Goal: Task Accomplishment & Management: Complete application form

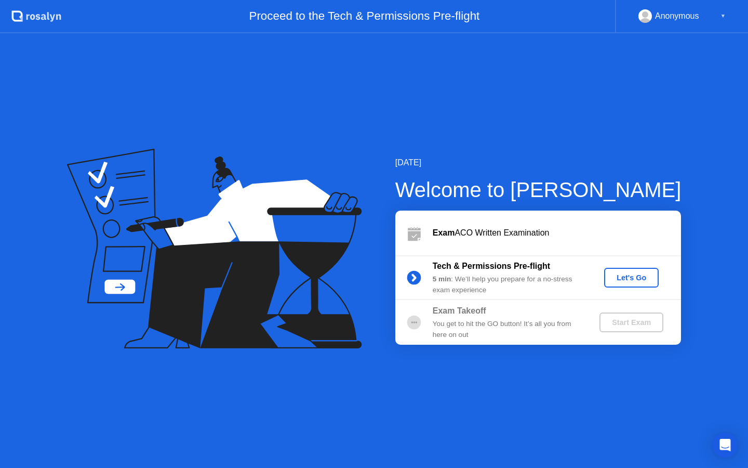
click at [645, 275] on div "Let's Go" at bounding box center [631, 277] width 46 height 8
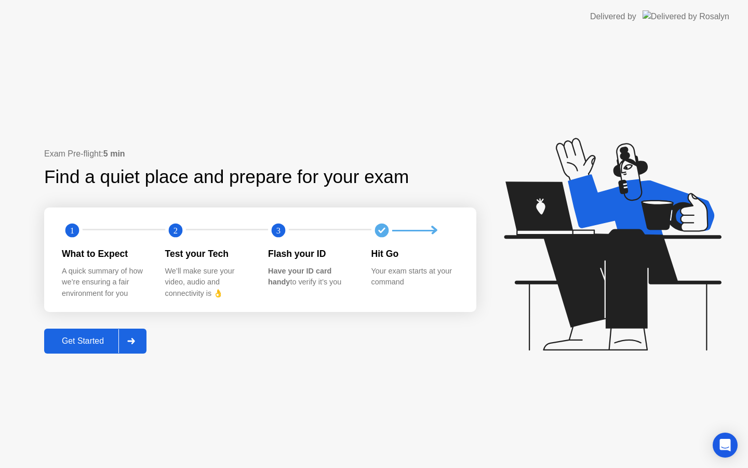
click at [97, 336] on div "Get Started" at bounding box center [82, 340] width 71 height 9
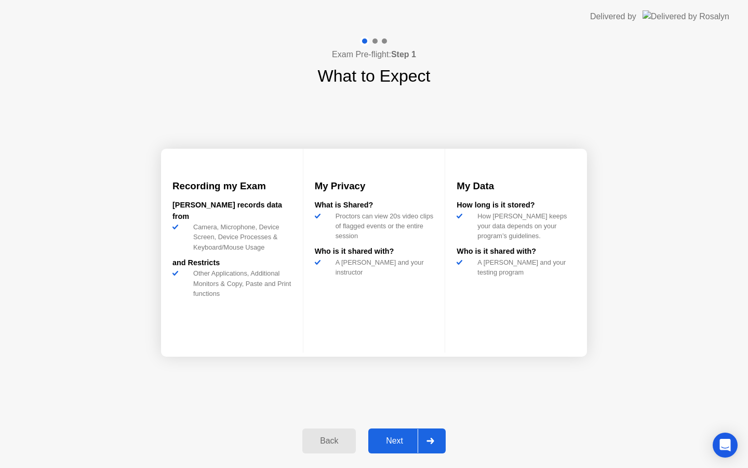
click at [413, 444] on div "Next" at bounding box center [394, 440] width 46 height 9
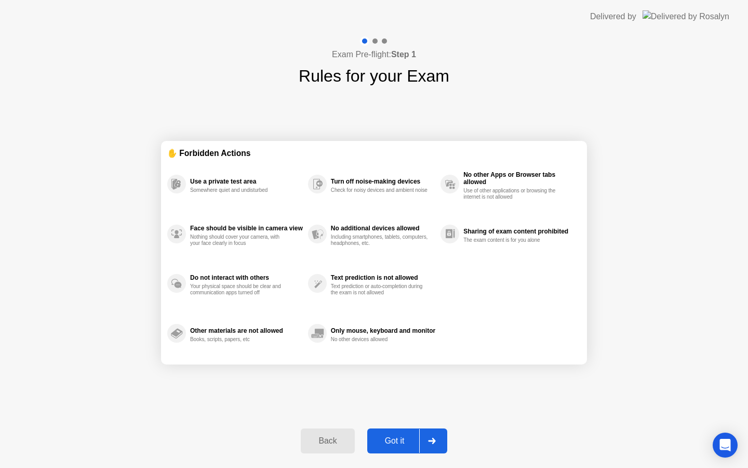
click at [432, 437] on icon at bounding box center [432, 440] width 8 height 6
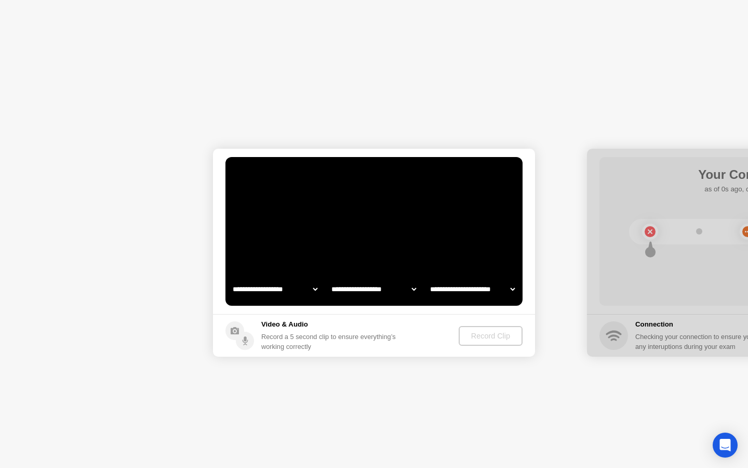
select select "**********"
select select "*******"
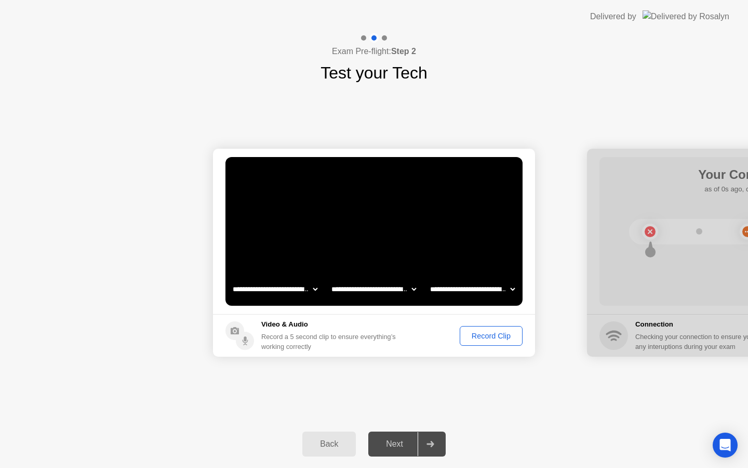
click at [482, 334] on div "Record Clip" at bounding box center [491, 335] width 56 height 8
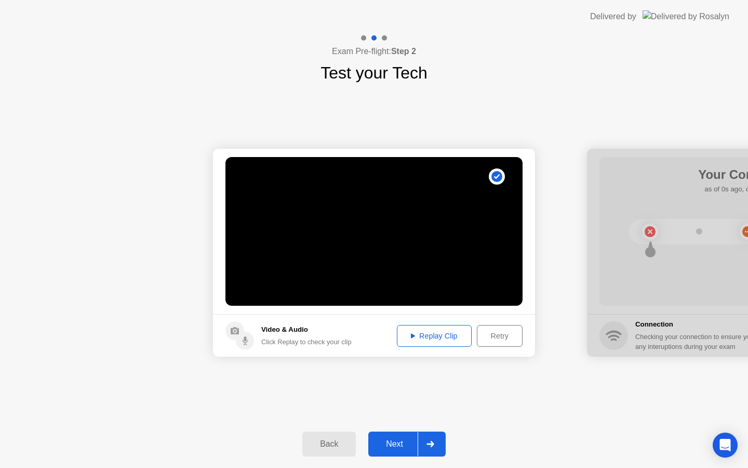
click at [436, 334] on div "Replay Clip" at bounding box center [435, 335] width 68 height 8
click at [424, 336] on div "Replay Clip" at bounding box center [435, 335] width 68 height 8
click at [507, 333] on div "Retry" at bounding box center [500, 335] width 38 height 8
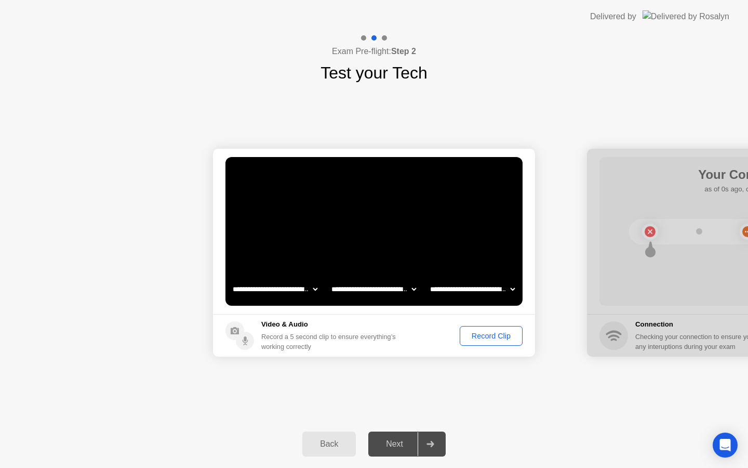
click at [483, 331] on div "Record Clip" at bounding box center [491, 335] width 56 height 8
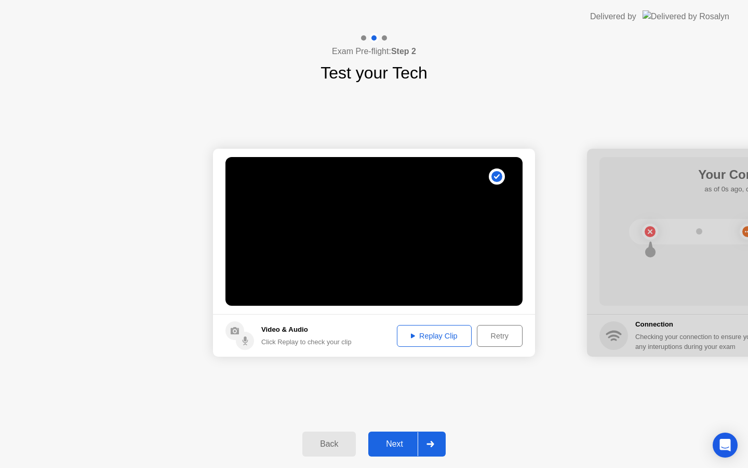
click at [441, 338] on div "Replay Clip" at bounding box center [435, 335] width 68 height 8
click at [402, 440] on div "Next" at bounding box center [394, 443] width 46 height 9
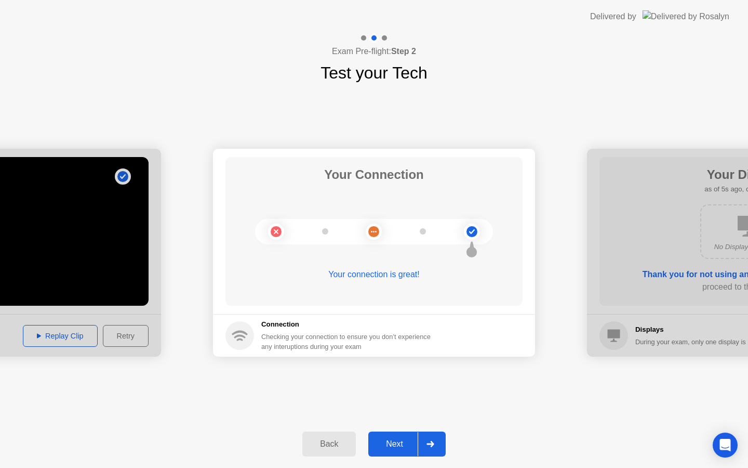
click at [388, 442] on div "Next" at bounding box center [394, 443] width 46 height 9
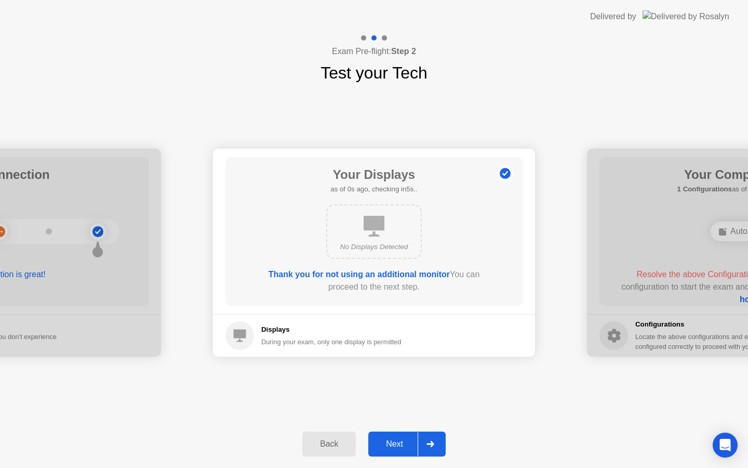
click at [402, 446] on div "Next" at bounding box center [394, 443] width 46 height 9
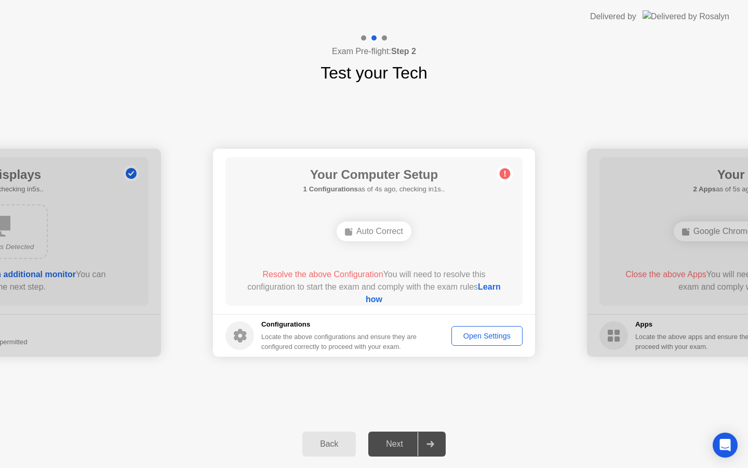
click at [371, 233] on div "Auto Correct" at bounding box center [374, 231] width 75 height 20
click at [377, 301] on link "Learn how" at bounding box center [433, 292] width 135 height 21
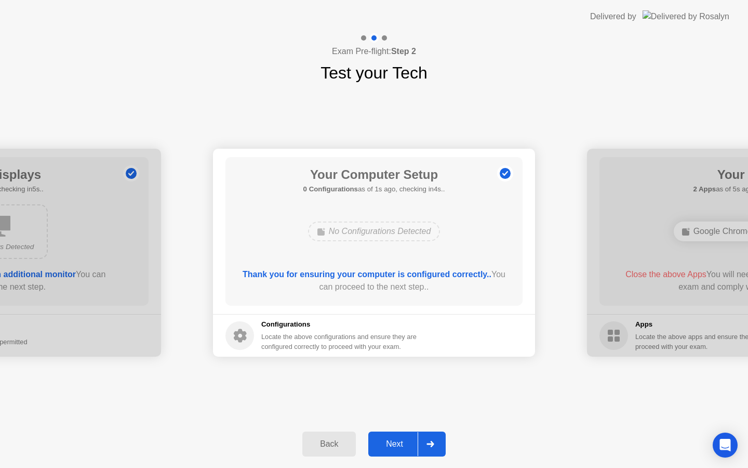
click at [403, 444] on div "Next" at bounding box center [394, 443] width 46 height 9
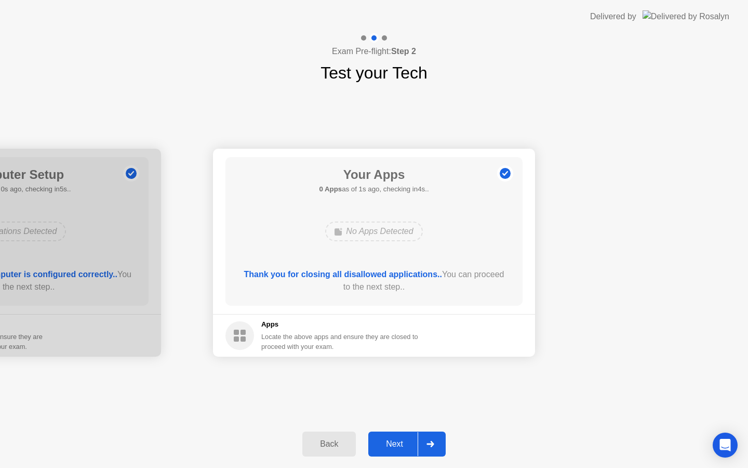
click at [400, 442] on div "Next" at bounding box center [394, 443] width 46 height 9
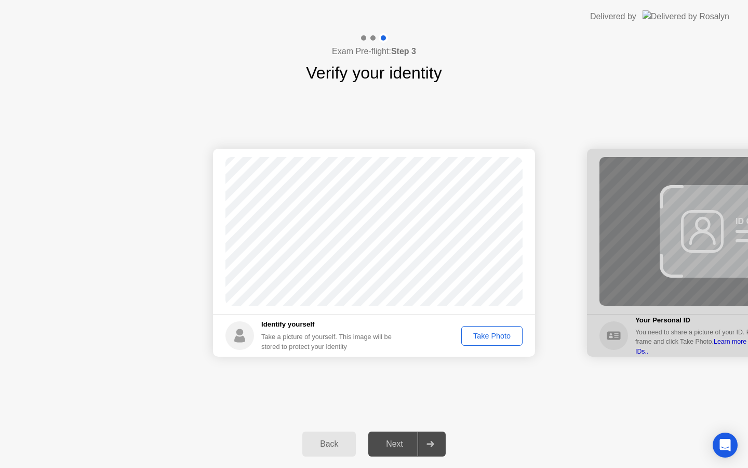
click at [489, 338] on div "Take Photo" at bounding box center [492, 335] width 54 height 8
click at [389, 459] on div "Back Next" at bounding box center [374, 444] width 748 height 48
click at [393, 448] on div "Next" at bounding box center [394, 443] width 46 height 9
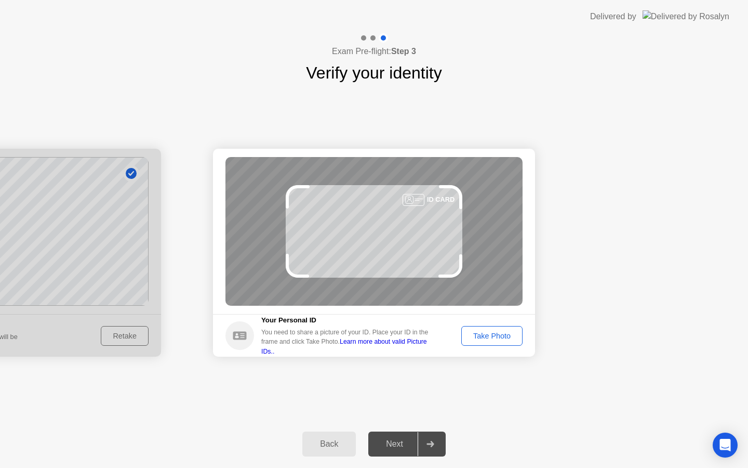
click at [497, 332] on div "Take Photo" at bounding box center [492, 335] width 54 height 8
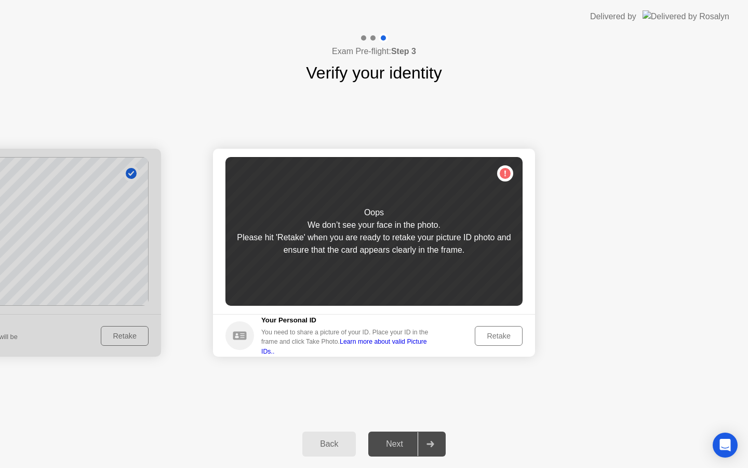
click at [506, 336] on div "Retake" at bounding box center [499, 335] width 41 height 8
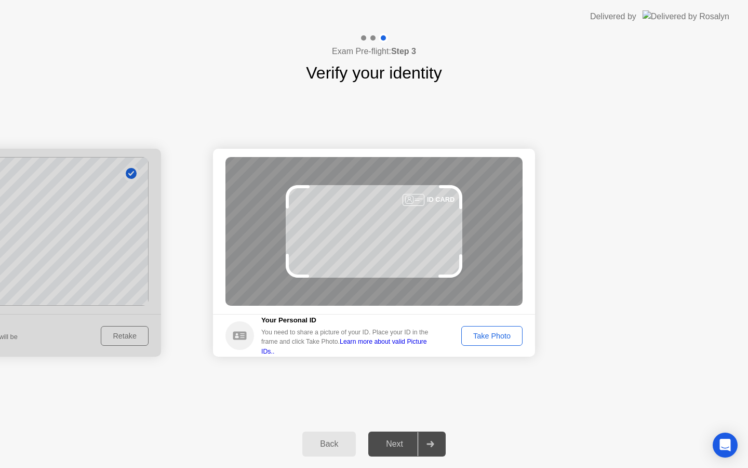
click at [506, 336] on div "Take Photo" at bounding box center [492, 335] width 54 height 8
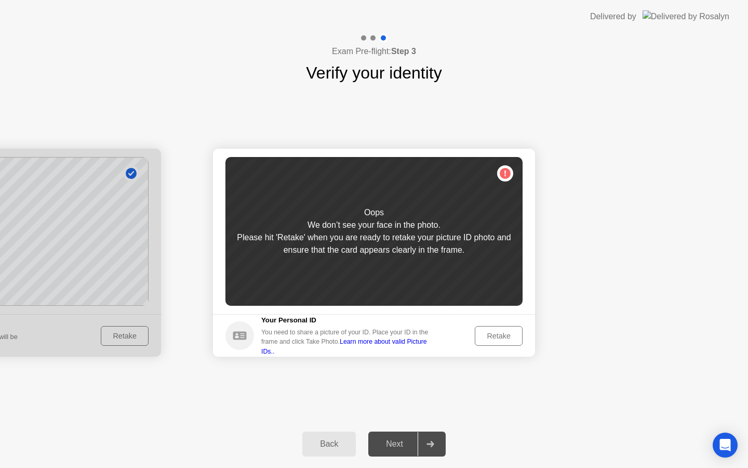
click at [505, 336] on div "Retake" at bounding box center [499, 335] width 41 height 8
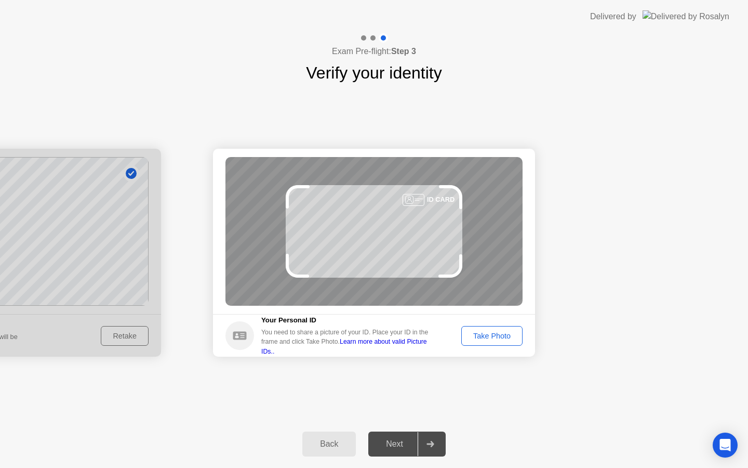
click at [505, 336] on div "Take Photo" at bounding box center [492, 335] width 54 height 8
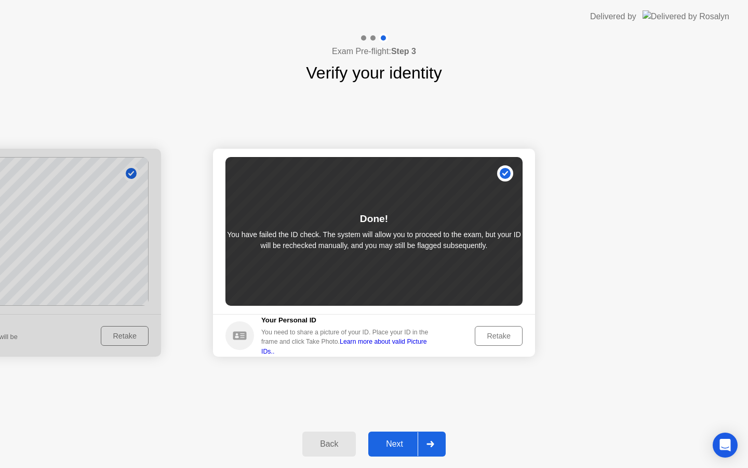
click at [496, 333] on div "Retake" at bounding box center [499, 335] width 41 height 8
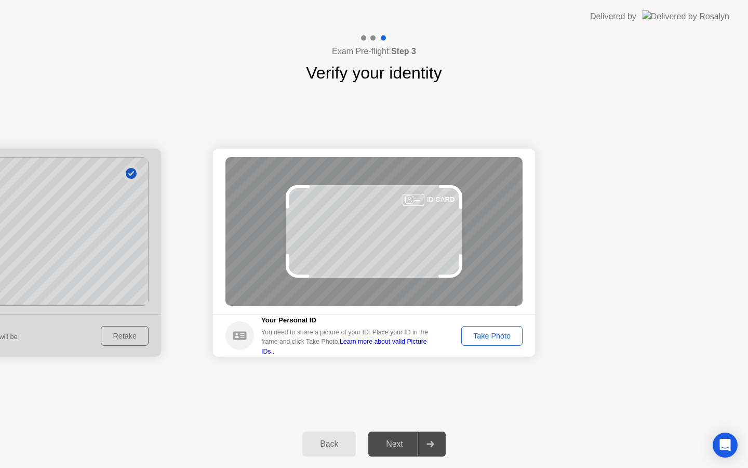
click at [497, 333] on div "Take Photo" at bounding box center [492, 335] width 54 height 8
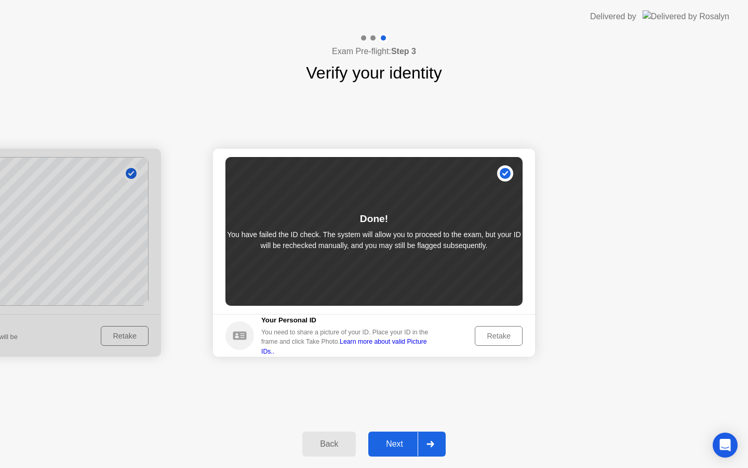
click at [492, 335] on div "Retake" at bounding box center [499, 335] width 41 height 8
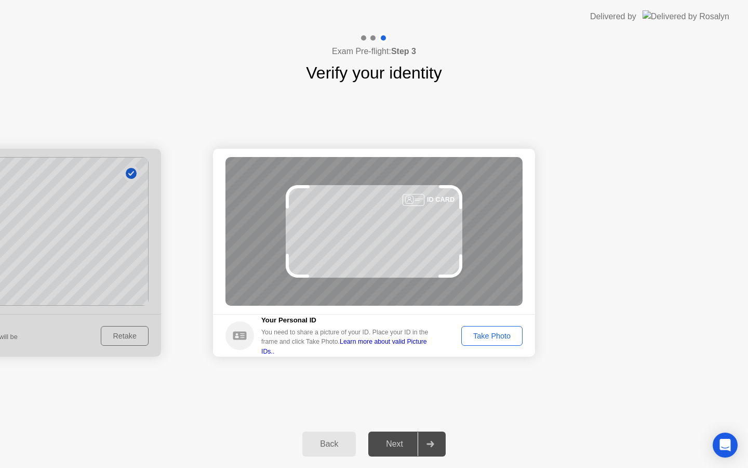
click at [492, 335] on div "Take Photo" at bounding box center [492, 335] width 54 height 8
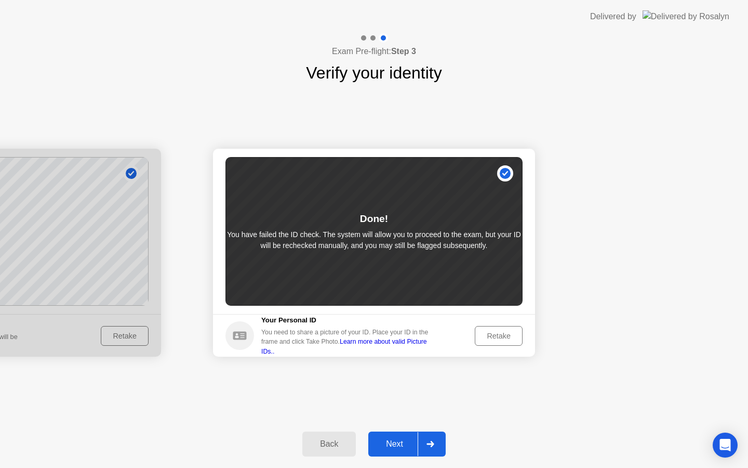
click at [405, 441] on div "Next" at bounding box center [394, 443] width 46 height 9
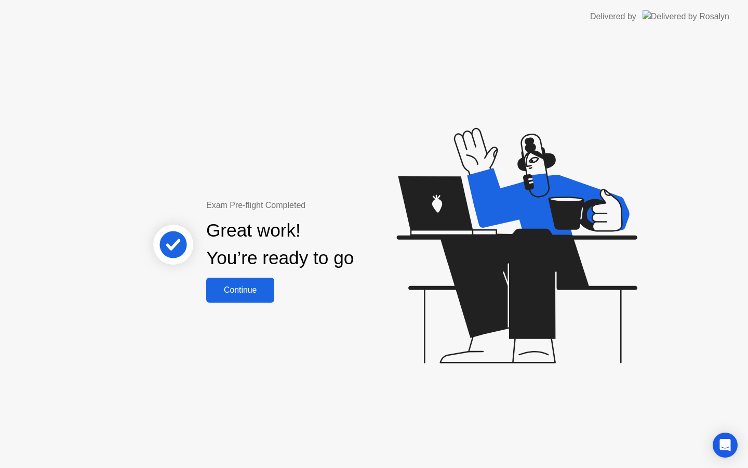
click at [258, 291] on div "Continue" at bounding box center [240, 289] width 62 height 9
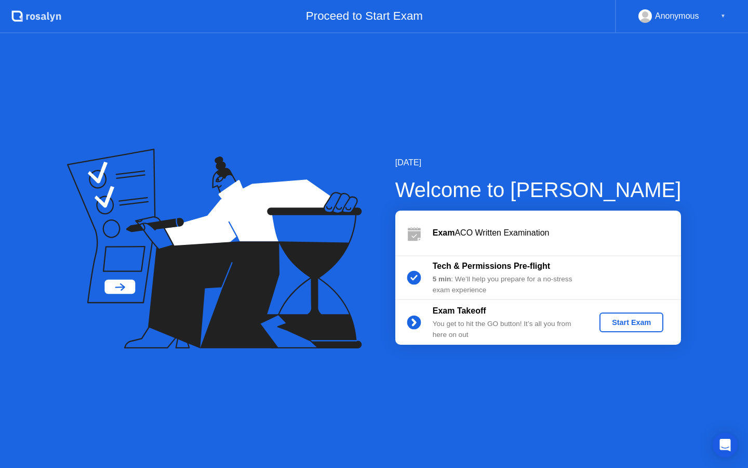
click at [638, 323] on div "Start Exam" at bounding box center [632, 322] width 56 height 8
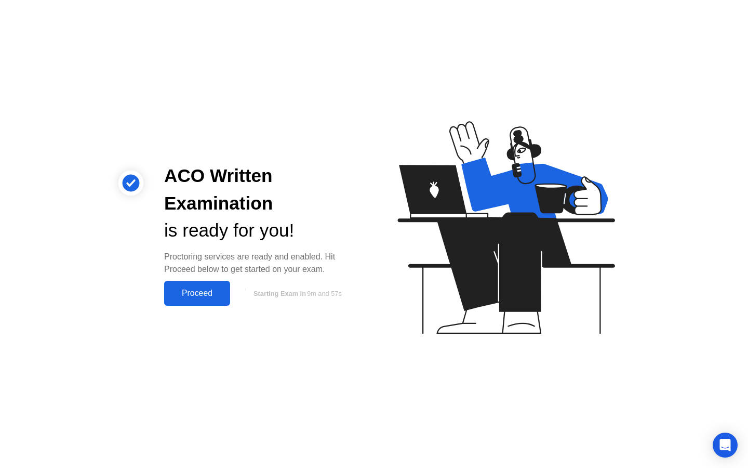
click at [195, 288] on div "Proceed" at bounding box center [197, 292] width 60 height 9
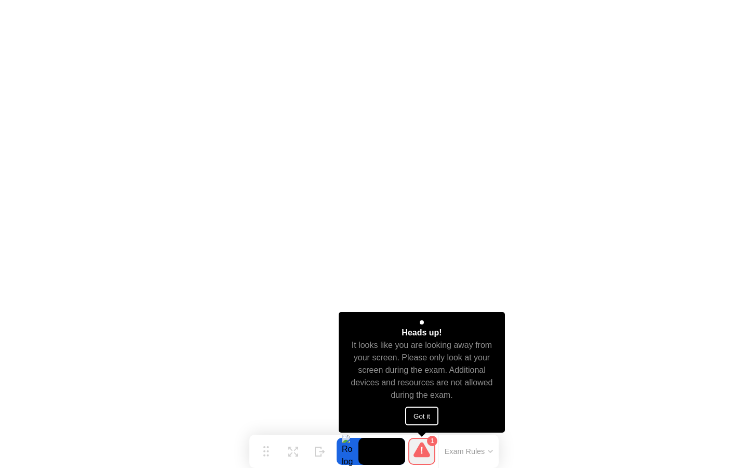
click at [428, 410] on button "Got it" at bounding box center [421, 415] width 33 height 19
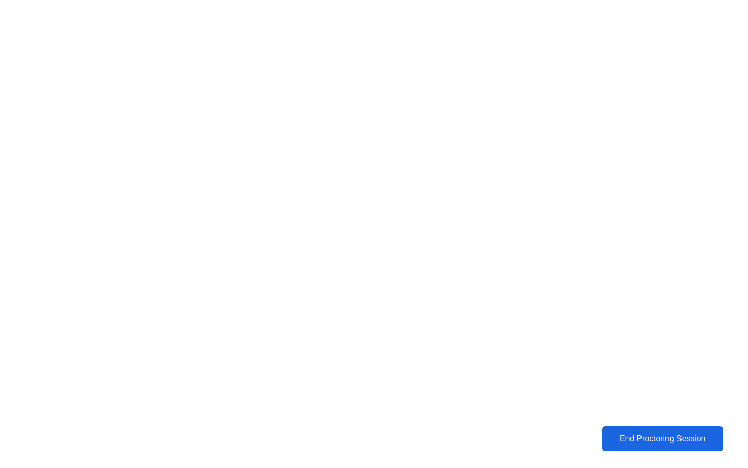
click at [648, 440] on div "End Proctoring Session" at bounding box center [662, 438] width 115 height 9
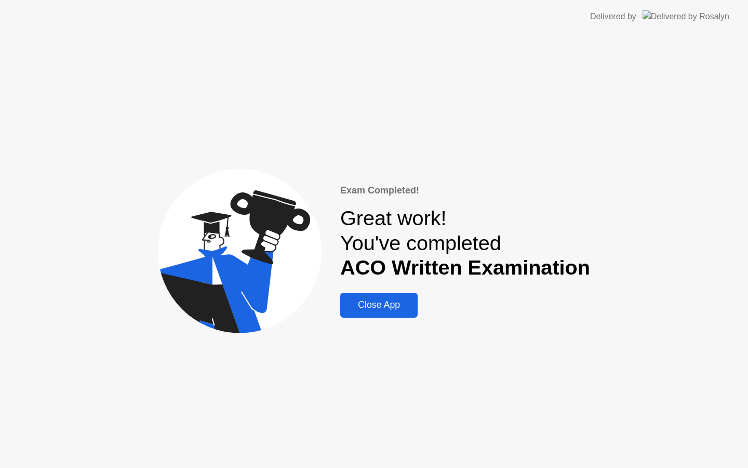
click at [381, 310] on div "Close App" at bounding box center [378, 304] width 71 height 11
